Goal: Find specific page/section: Find specific page/section

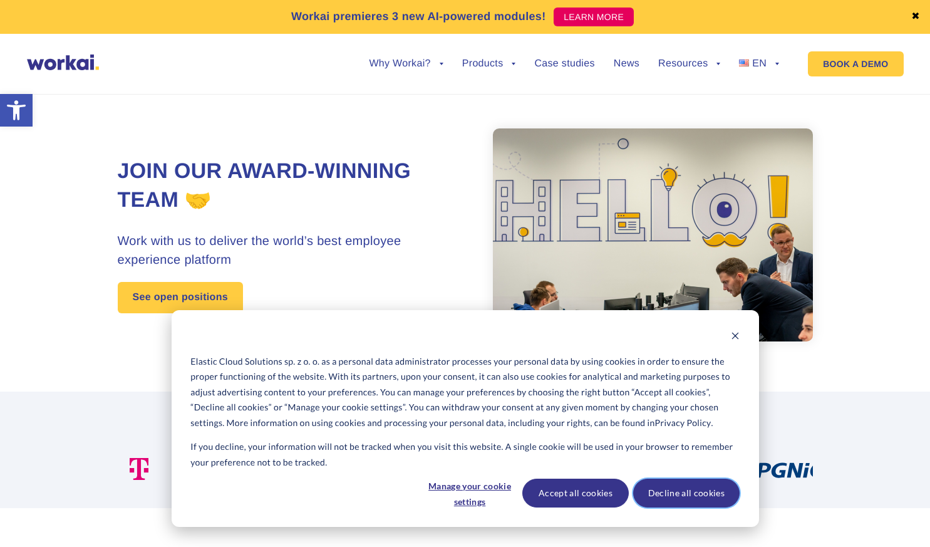
click at [667, 492] on button "Decline all cookies" at bounding box center [686, 492] width 106 height 29
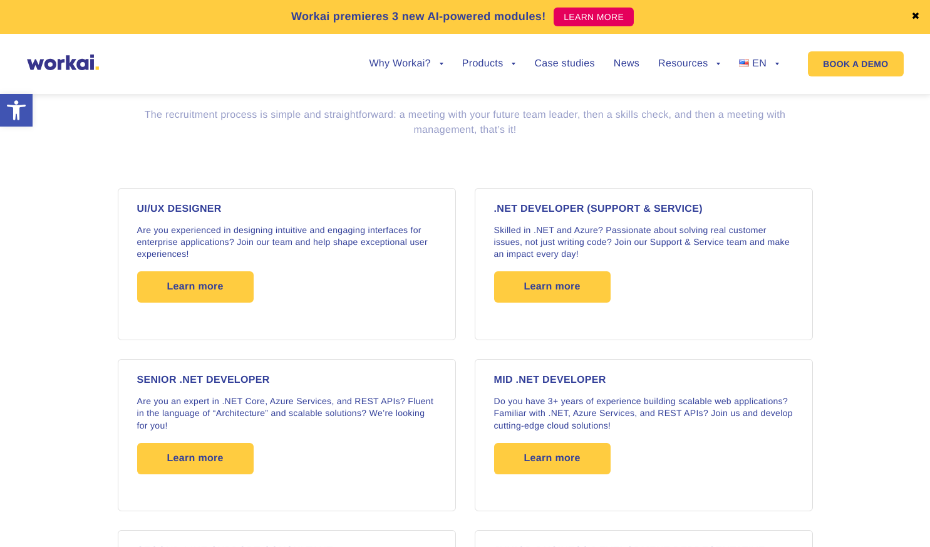
scroll to position [973, 0]
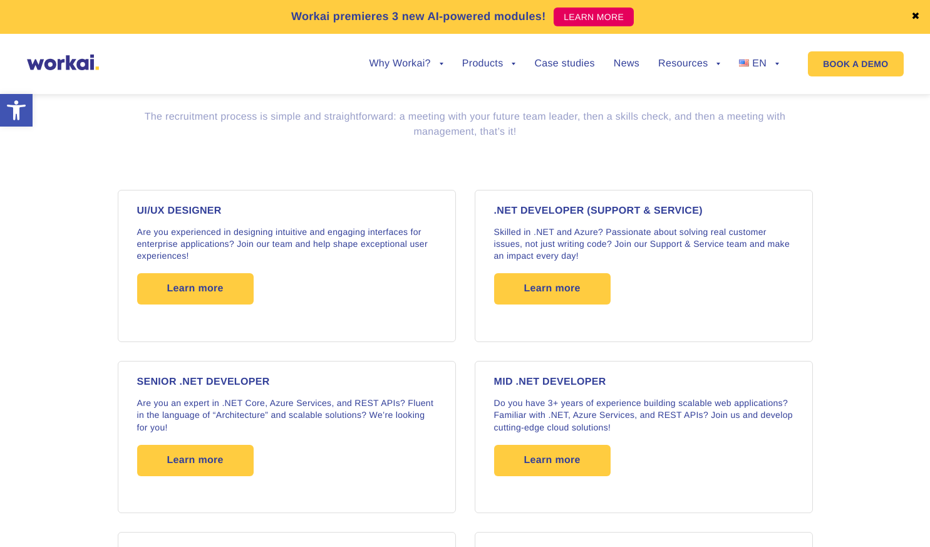
click at [77, 61] on img at bounding box center [63, 62] width 72 height 16
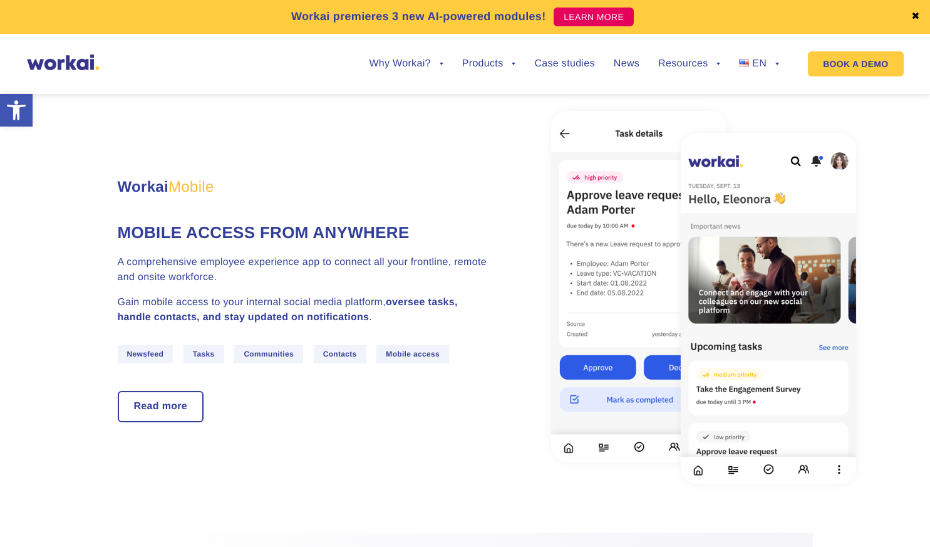
scroll to position [2132, 0]
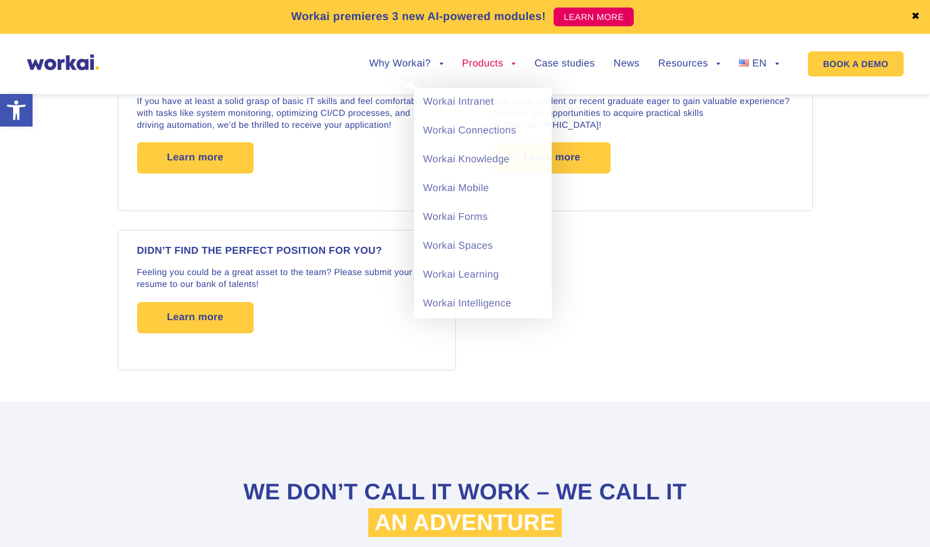
scroll to position [2090, 0]
